Goal: Task Accomplishment & Management: Use online tool/utility

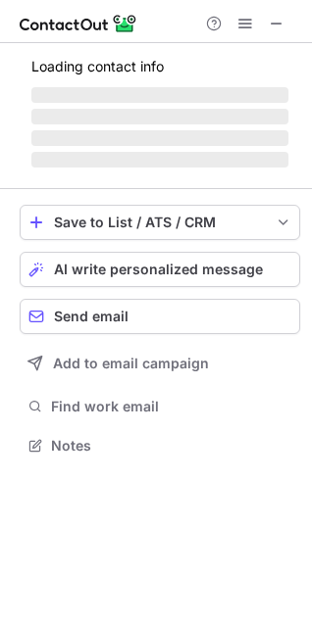
scroll to position [426, 312]
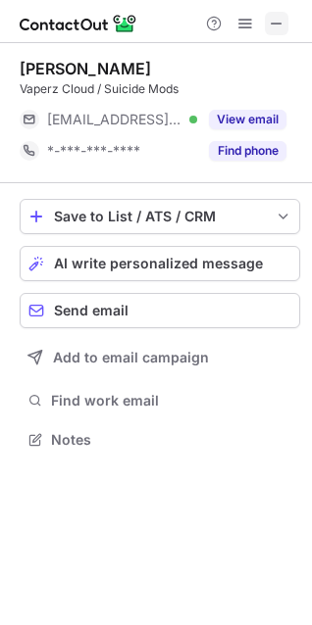
click at [278, 26] on span at bounding box center [277, 24] width 16 height 16
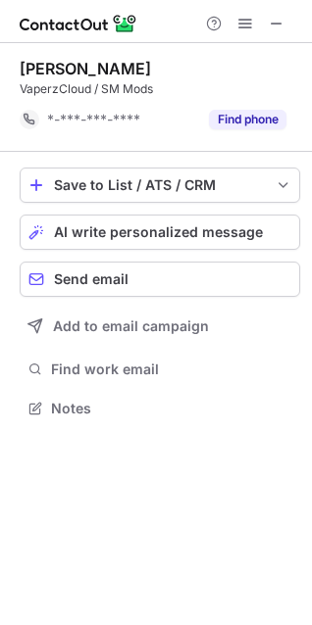
scroll to position [395, 312]
